Goal: Information Seeking & Learning: Learn about a topic

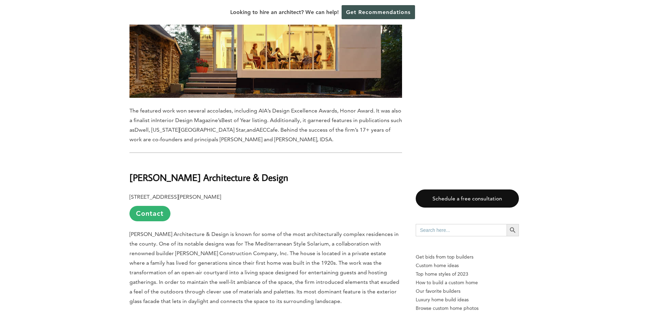
scroll to position [1469, 0]
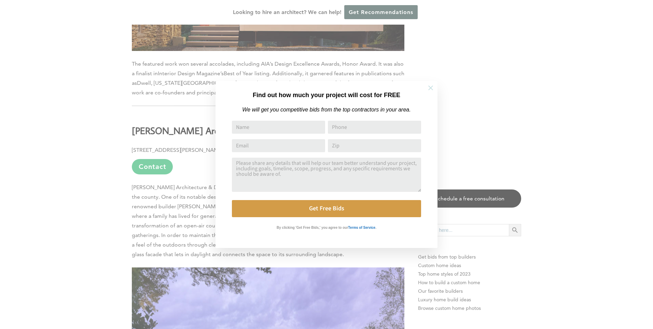
click at [432, 85] on icon at bounding box center [431, 88] width 8 height 8
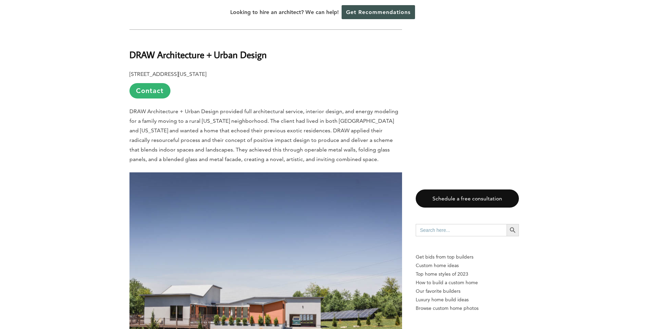
scroll to position [3484, 0]
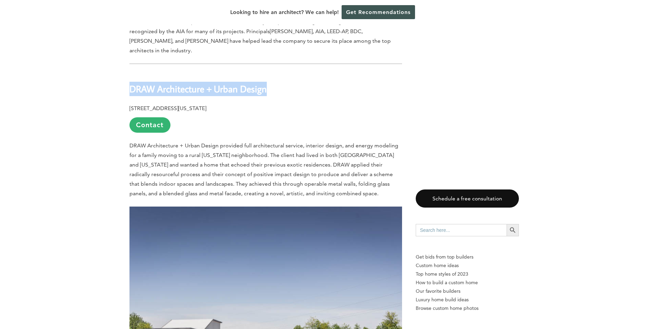
drag, startPoint x: 131, startPoint y: 69, endPoint x: 300, endPoint y: 68, distance: 169.1
click at [300, 72] on h2 "DRAW Architecture + Urban Design" at bounding box center [265, 84] width 273 height 24
drag, startPoint x: 300, startPoint y: 68, endPoint x: 260, endPoint y: 70, distance: 39.7
copy b "DRAW Architecture + Urban Design"
